Goal: Task Accomplishment & Management: Manage account settings

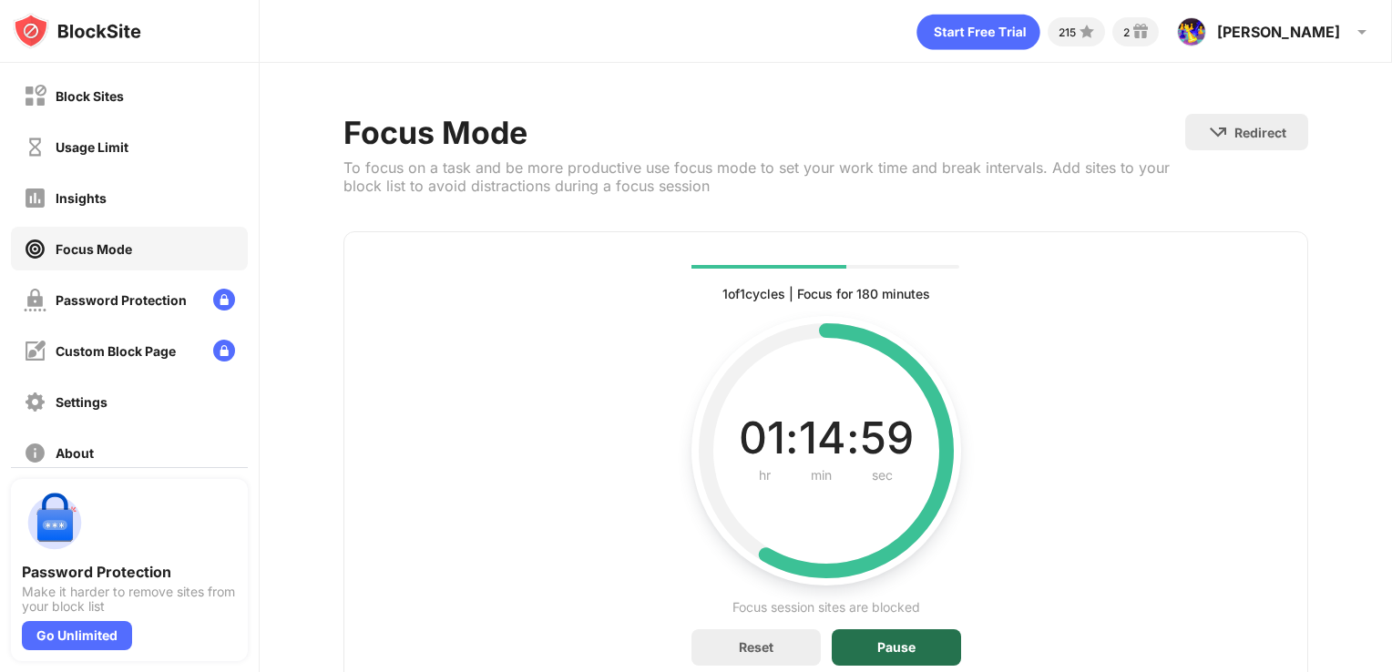
click at [906, 640] on div "Pause" at bounding box center [896, 647] width 38 height 15
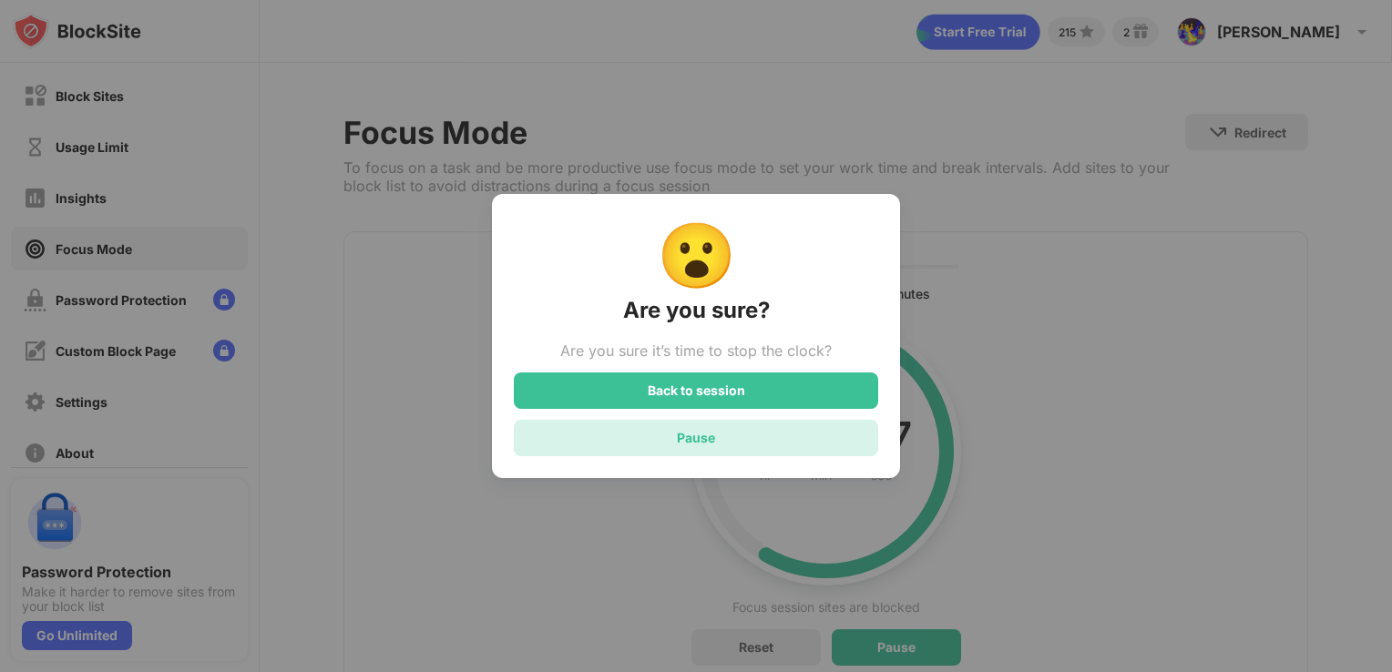
click at [685, 439] on div "Pause" at bounding box center [696, 437] width 38 height 15
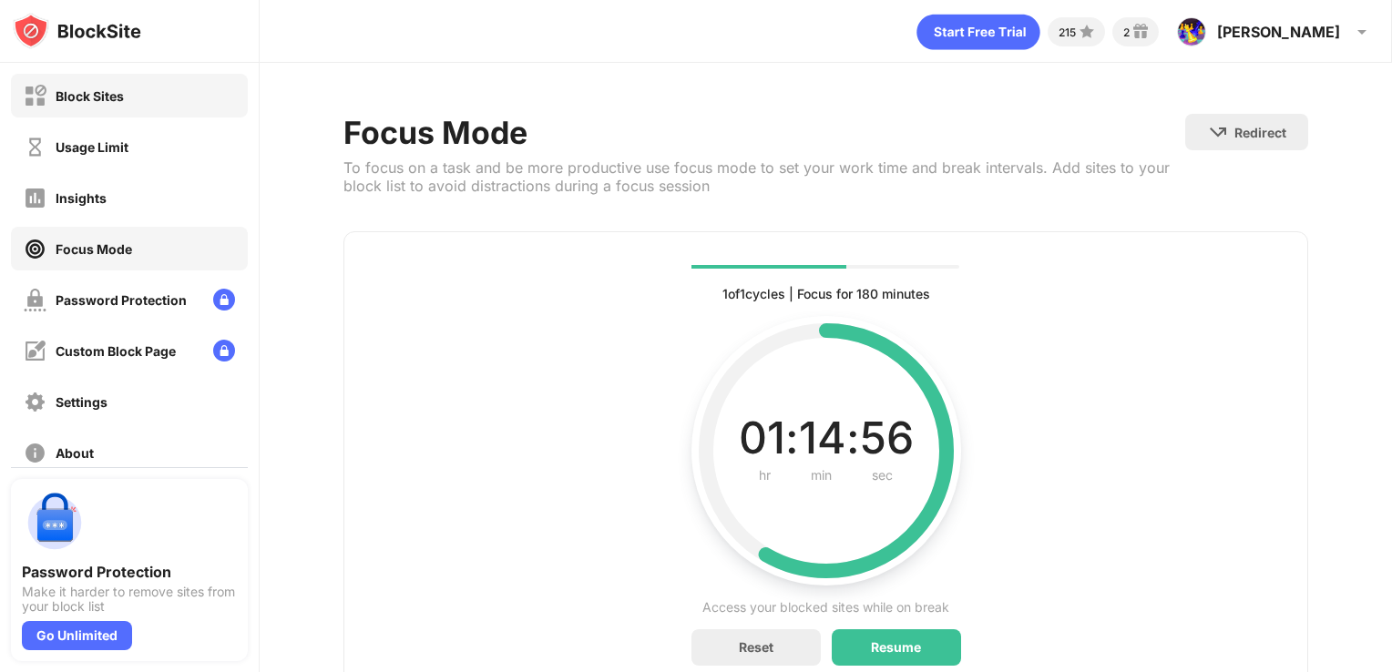
click at [164, 90] on div "Block Sites" at bounding box center [129, 96] width 237 height 44
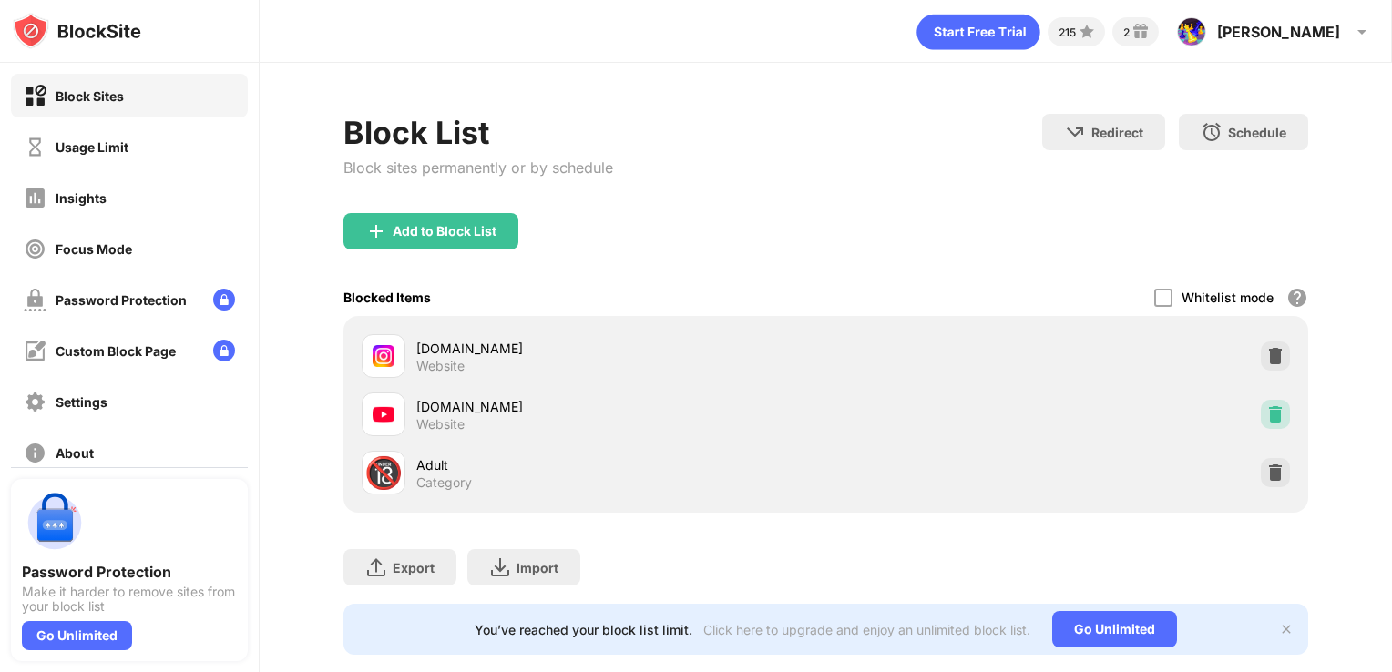
click at [1272, 408] on div at bounding box center [1275, 414] width 29 height 29
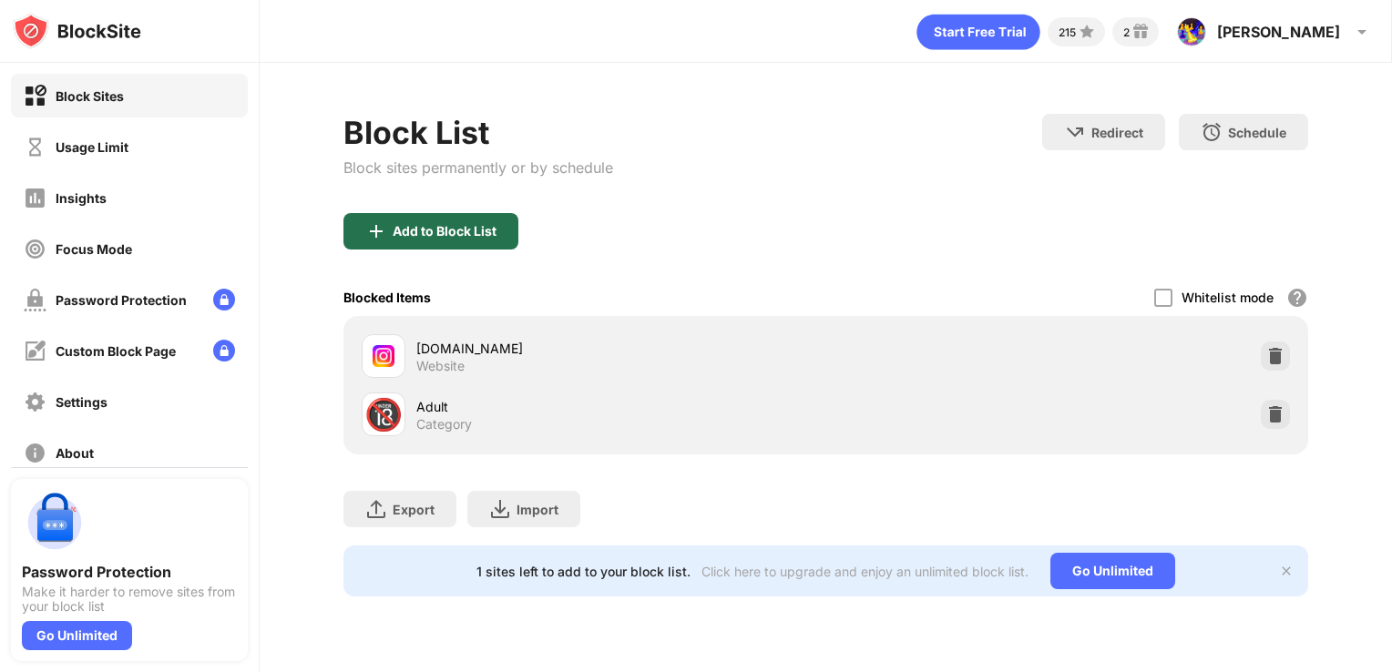
click at [452, 219] on div "Add to Block List" at bounding box center [430, 231] width 175 height 36
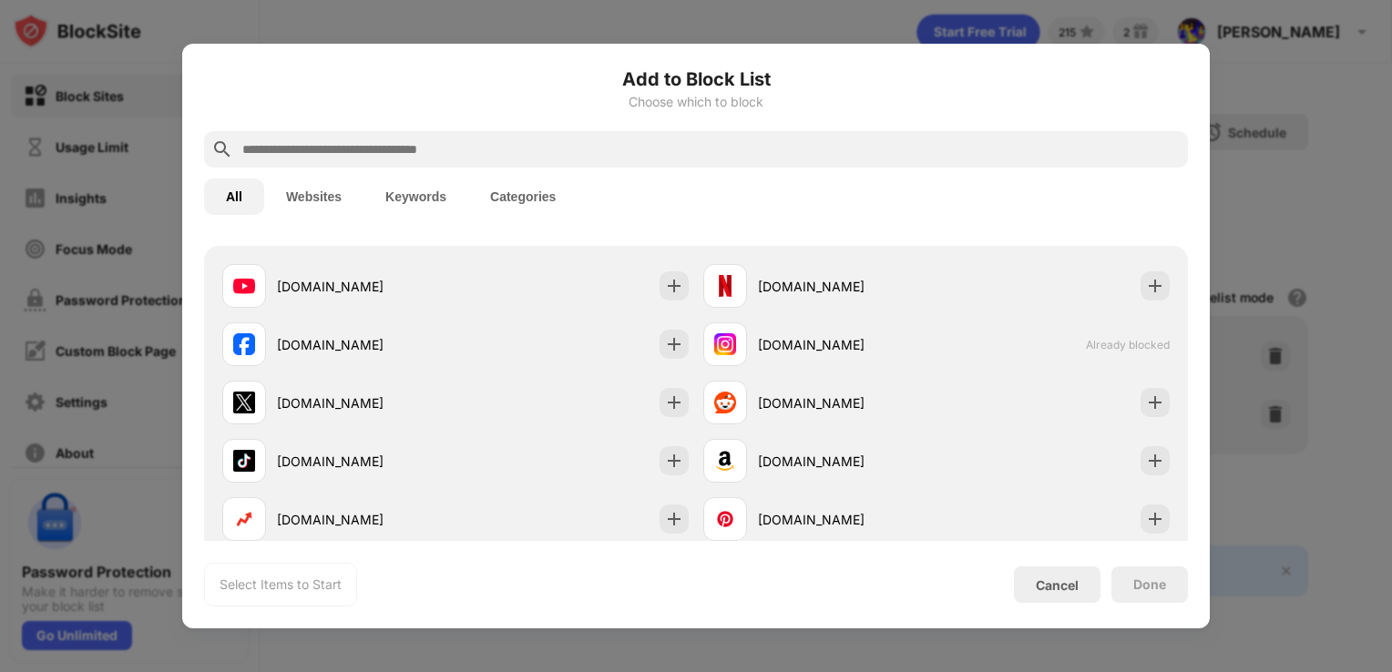
scroll to position [302, 0]
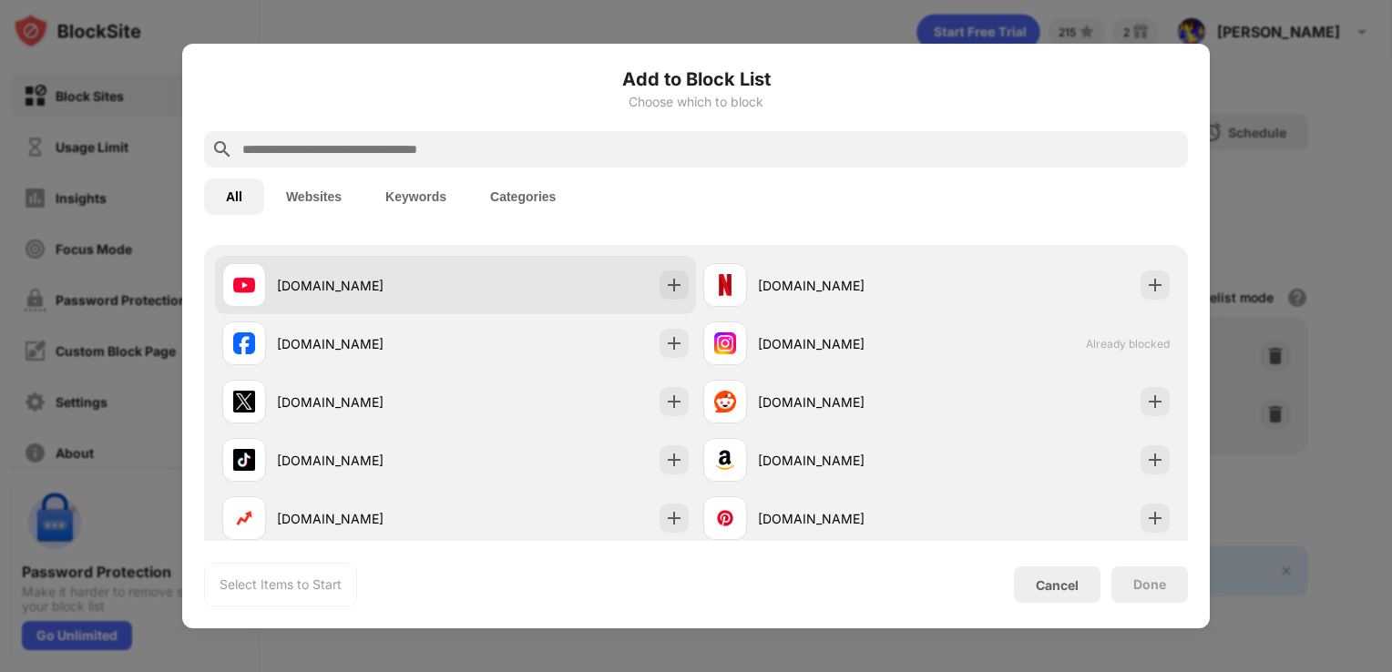
click at [612, 291] on div "[DOMAIN_NAME]" at bounding box center [455, 285] width 481 height 58
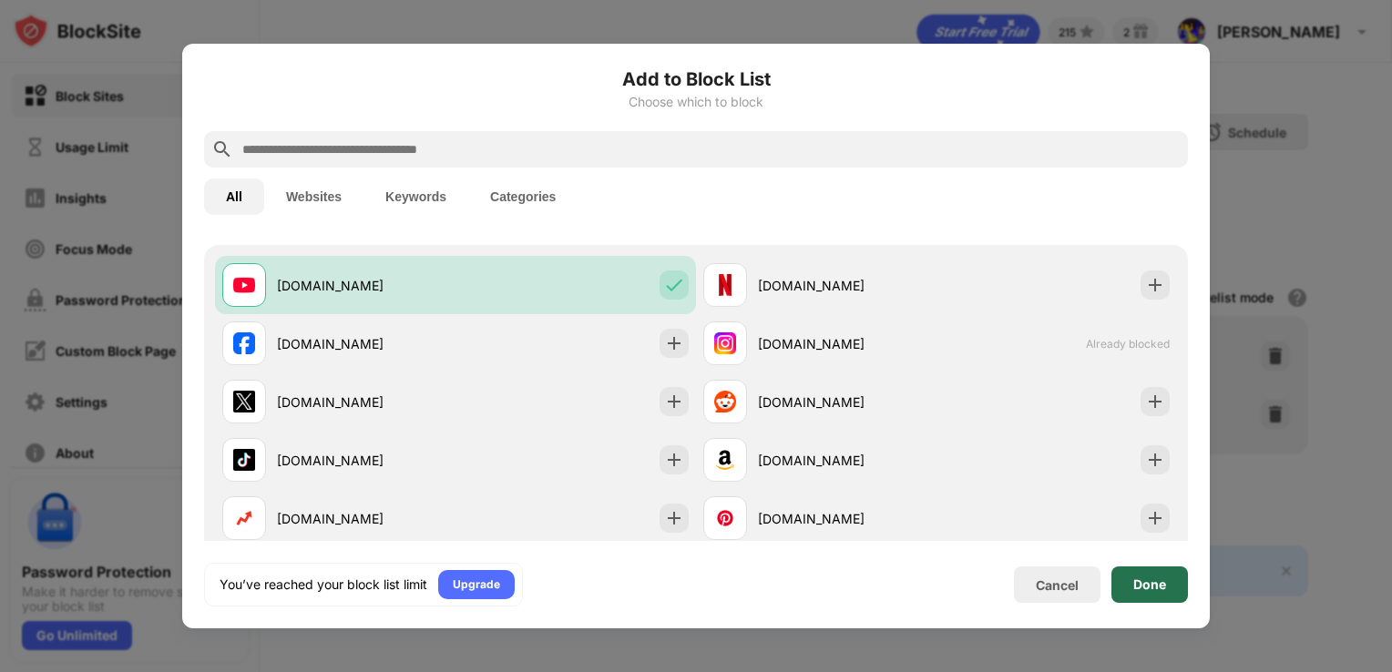
click at [1161, 581] on div "Done" at bounding box center [1149, 585] width 33 height 15
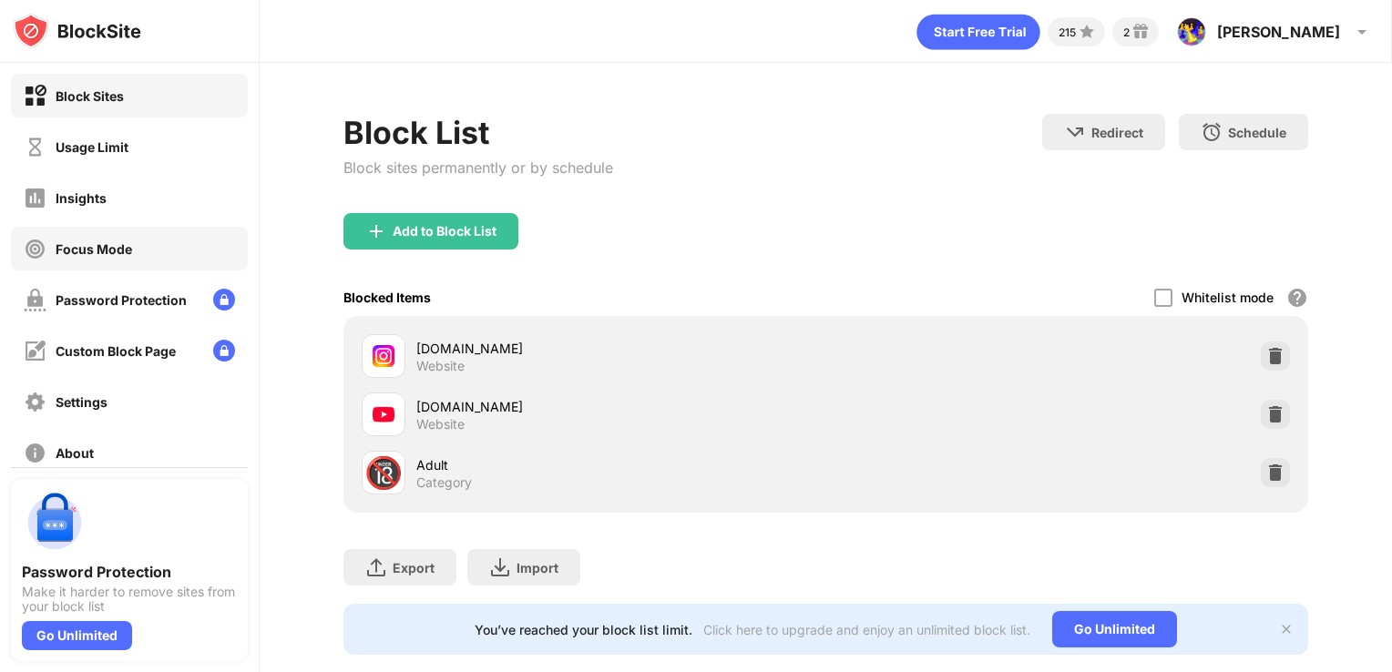
click at [74, 257] on div "Focus Mode" at bounding box center [78, 249] width 108 height 23
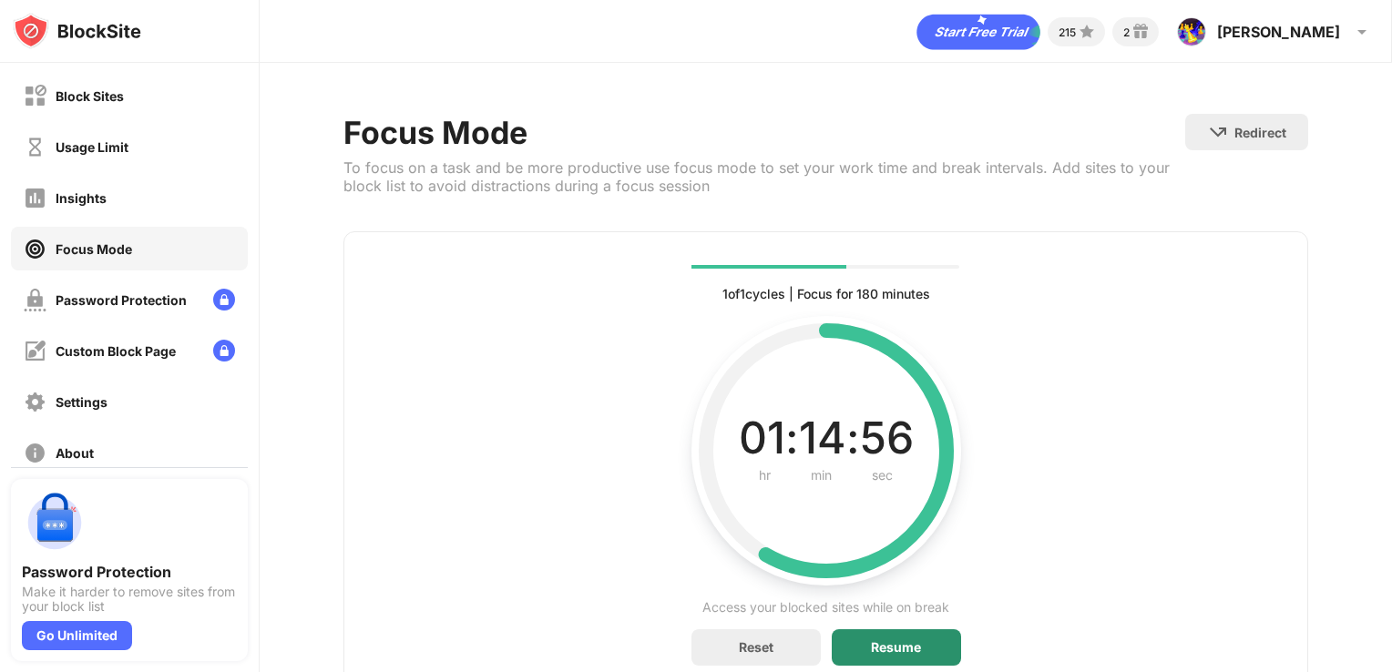
click at [891, 643] on div "Resume" at bounding box center [896, 647] width 50 height 15
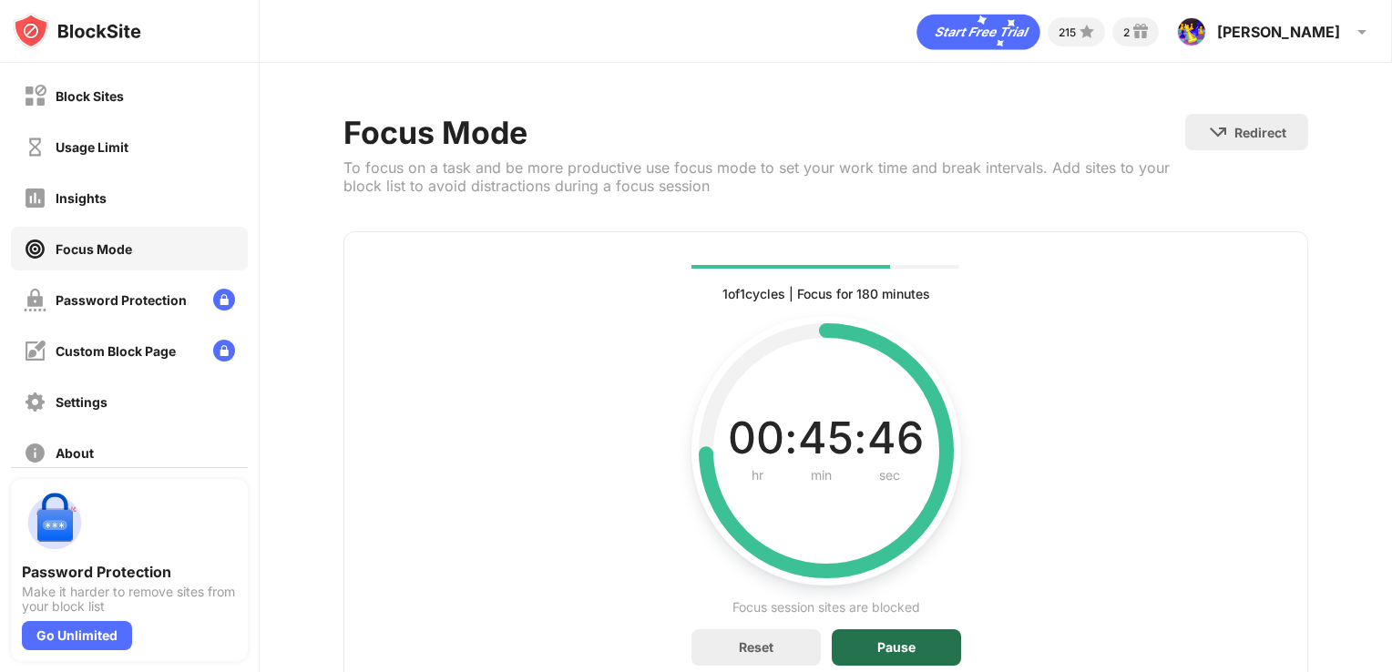
click at [928, 641] on div "Pause" at bounding box center [896, 647] width 129 height 36
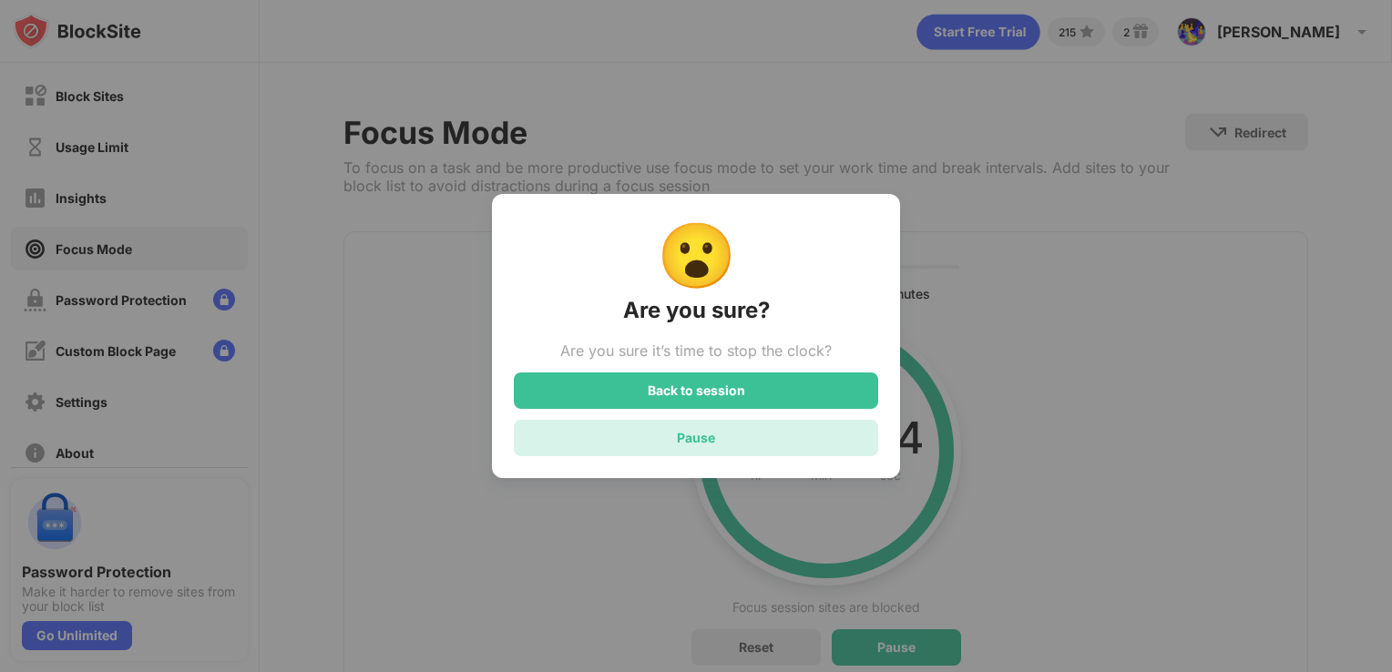
click at [741, 438] on div "Pause" at bounding box center [696, 438] width 364 height 36
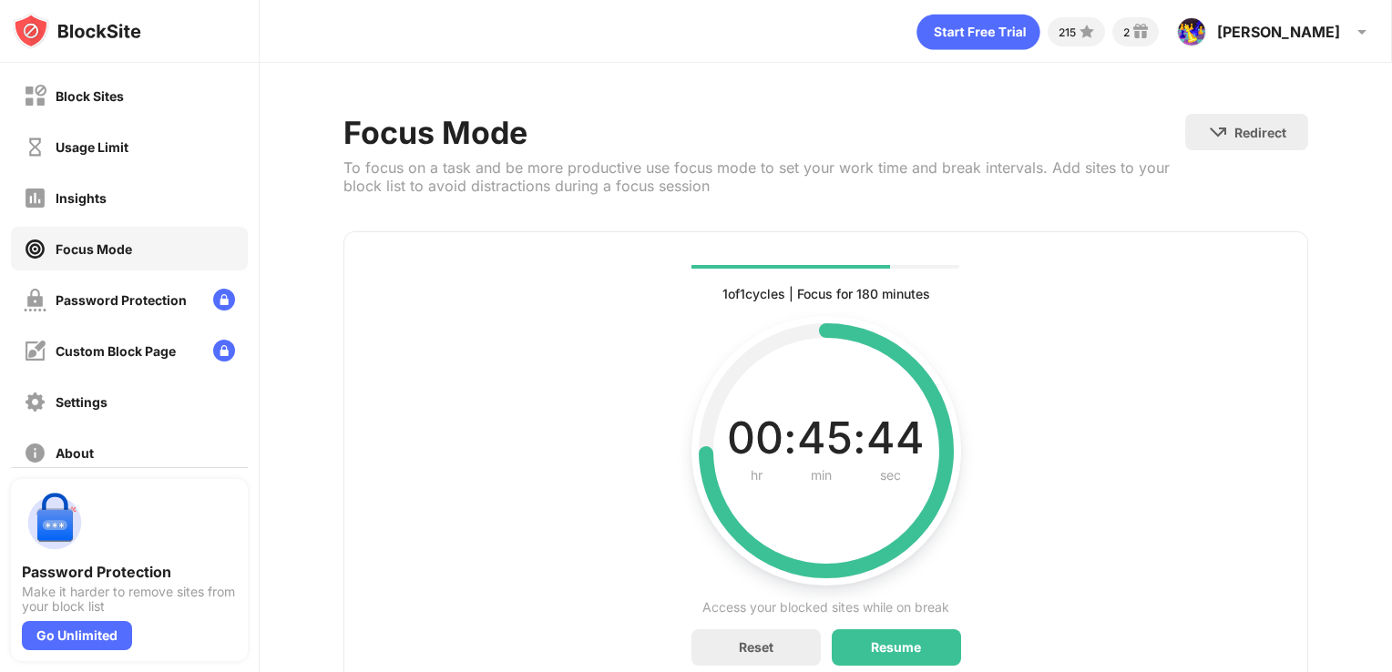
scroll to position [78, 0]
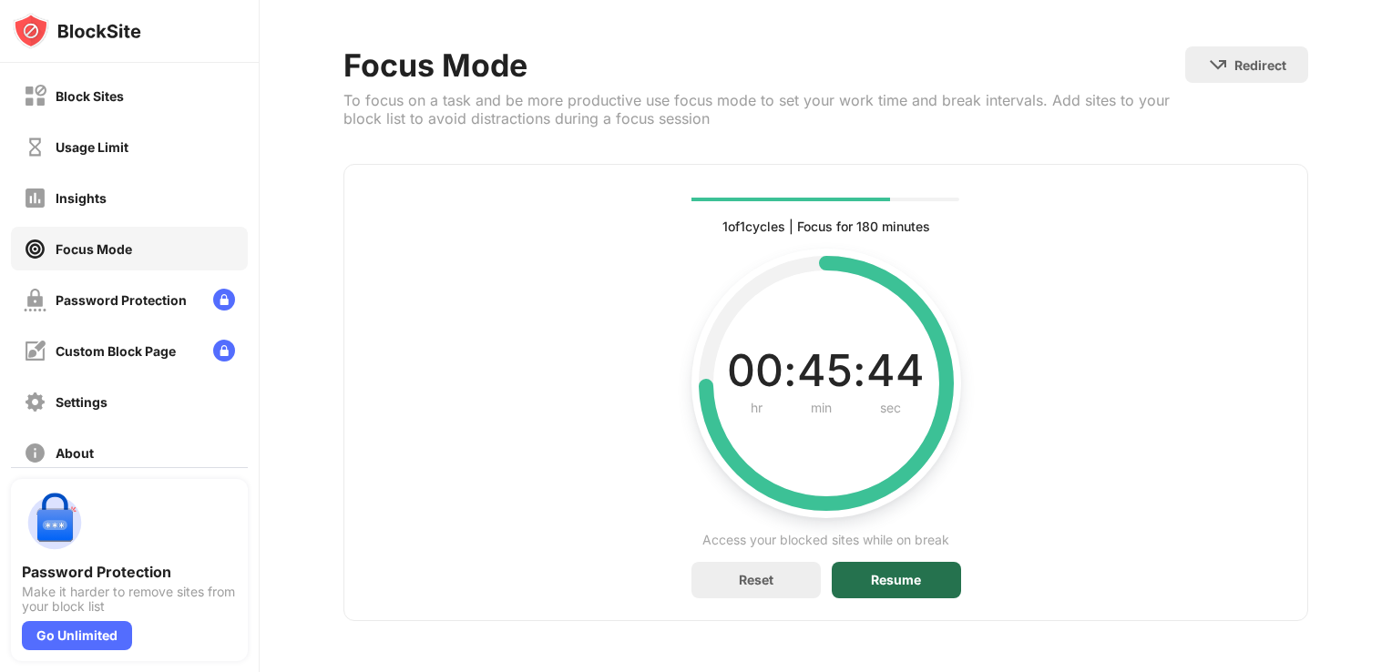
click at [874, 573] on div "Resume" at bounding box center [896, 580] width 50 height 15
click at [896, 573] on div "Pause" at bounding box center [896, 580] width 38 height 15
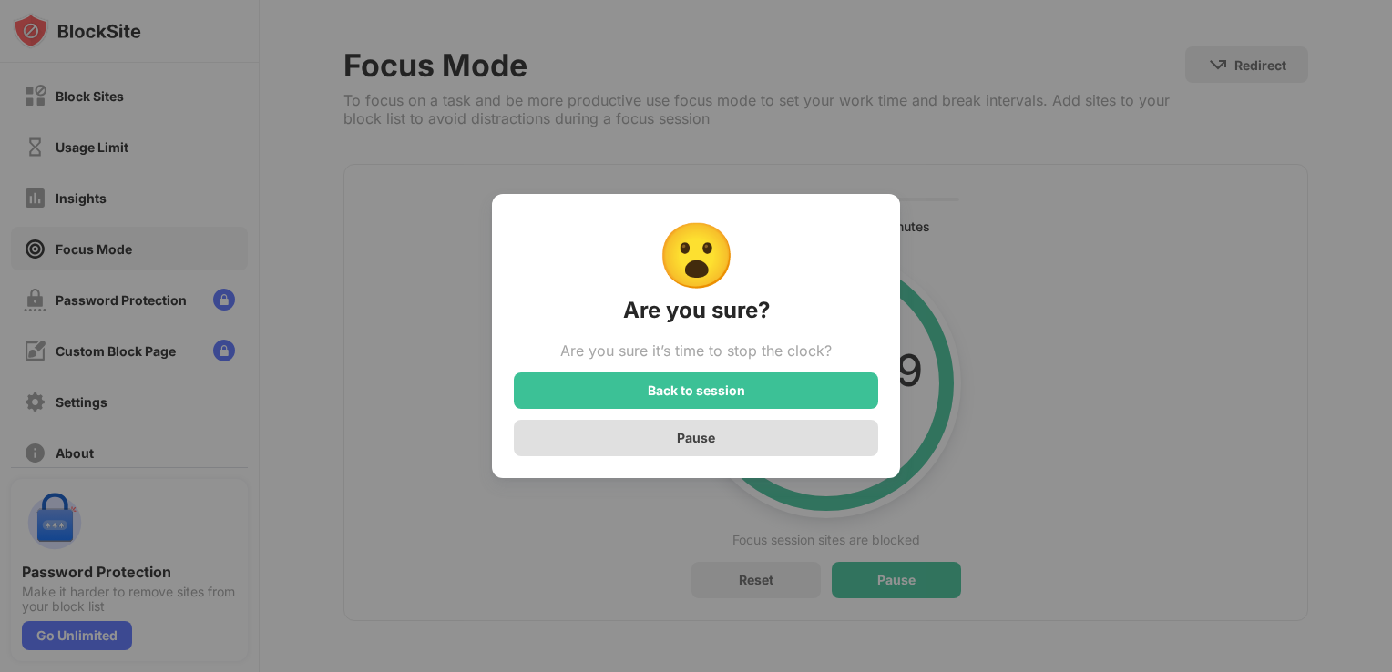
click at [678, 430] on div "Pause" at bounding box center [696, 438] width 364 height 36
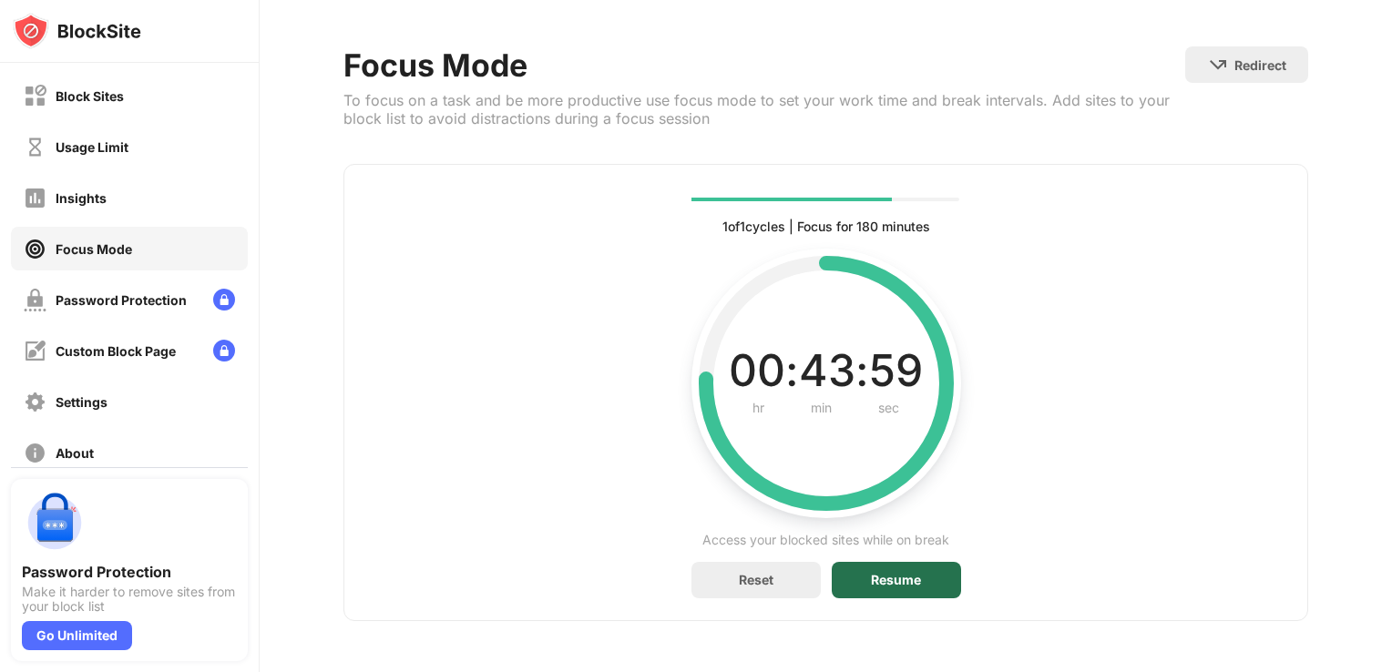
click at [848, 562] on div "Resume" at bounding box center [896, 580] width 129 height 36
click at [885, 573] on div "Pause" at bounding box center [896, 580] width 38 height 15
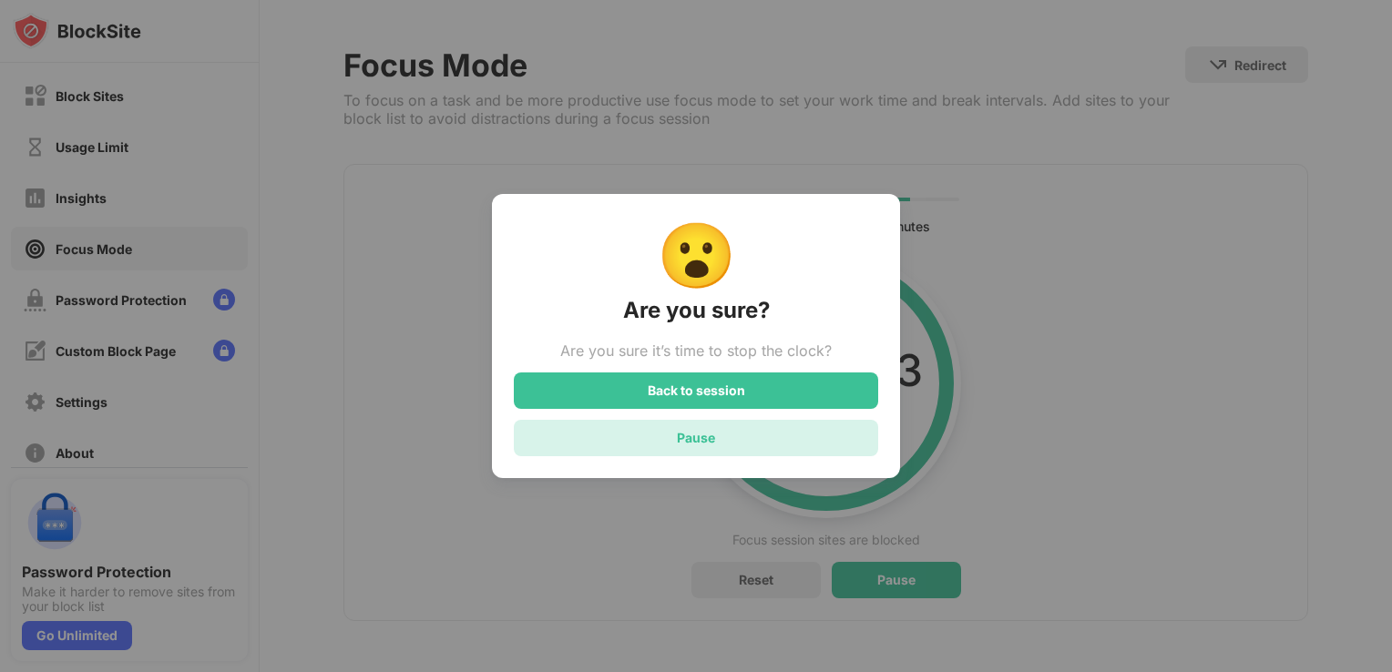
click at [717, 446] on div "Pause" at bounding box center [696, 438] width 364 height 36
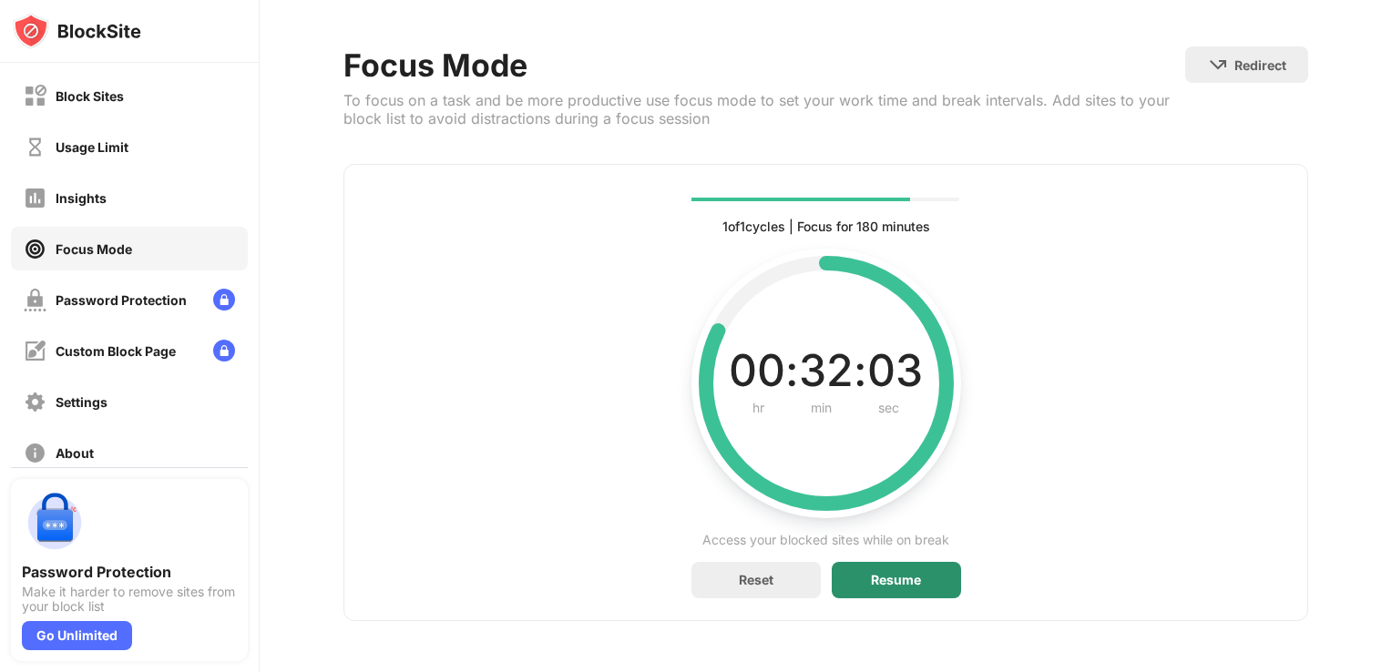
click at [871, 573] on div "Resume" at bounding box center [896, 580] width 50 height 15
